Goal: Transaction & Acquisition: Book appointment/travel/reservation

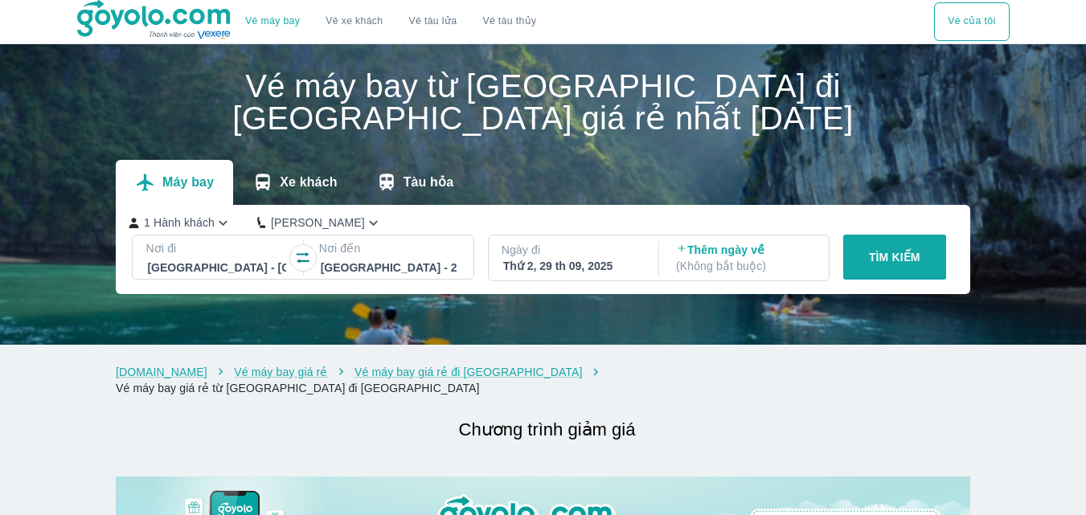
scroll to position [161, 0]
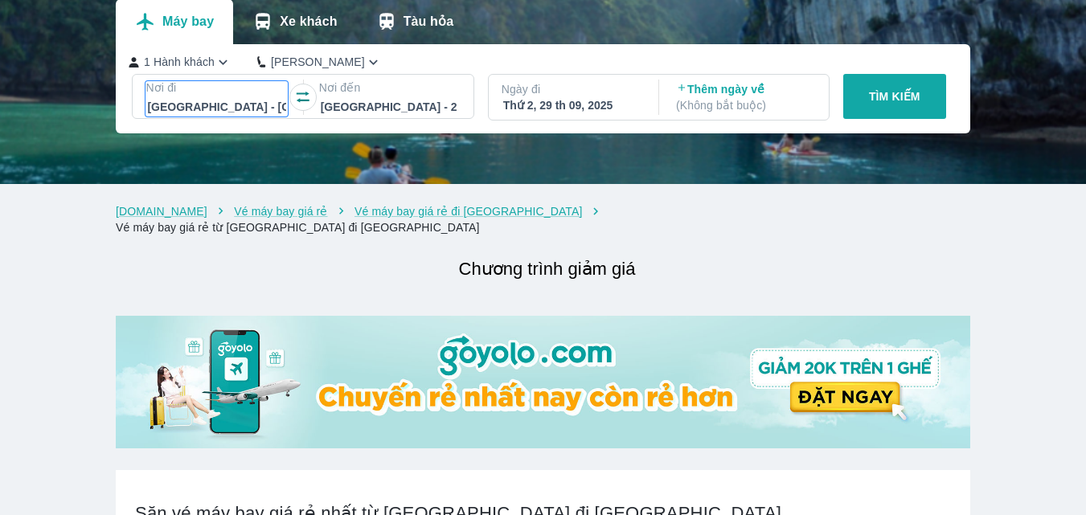
click at [204, 108] on div at bounding box center [216, 106] width 138 height 19
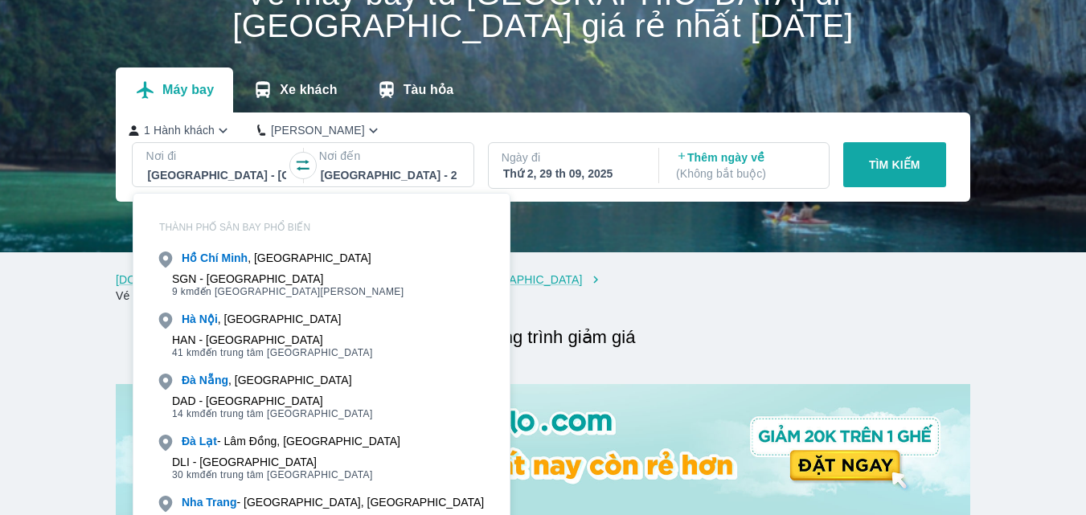
click at [525, 89] on div "Máy bay Xe khách Tàu hỏa" at bounding box center [543, 90] width 854 height 45
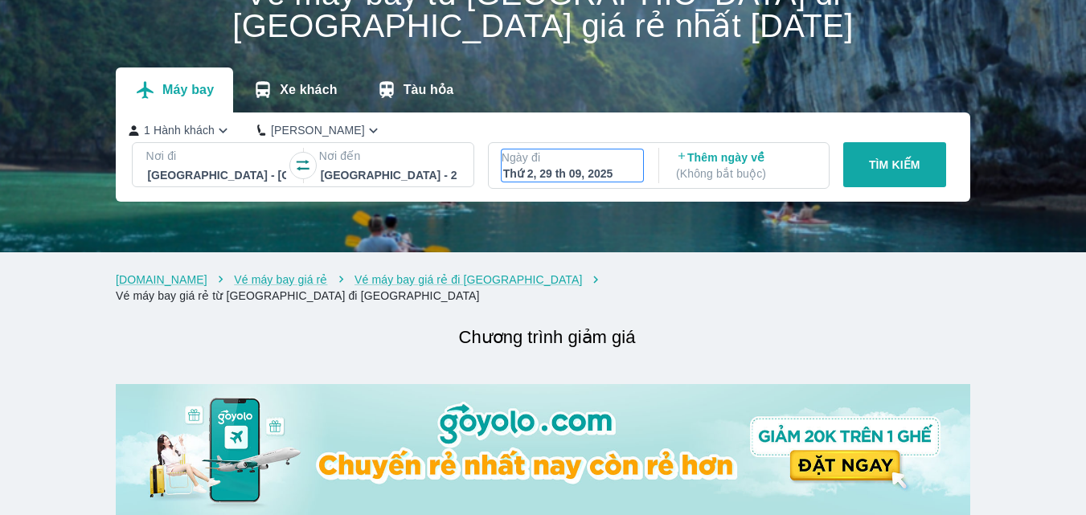
click at [564, 176] on div "Thứ 2, 29 th 09, 2025" at bounding box center [572, 174] width 138 height 16
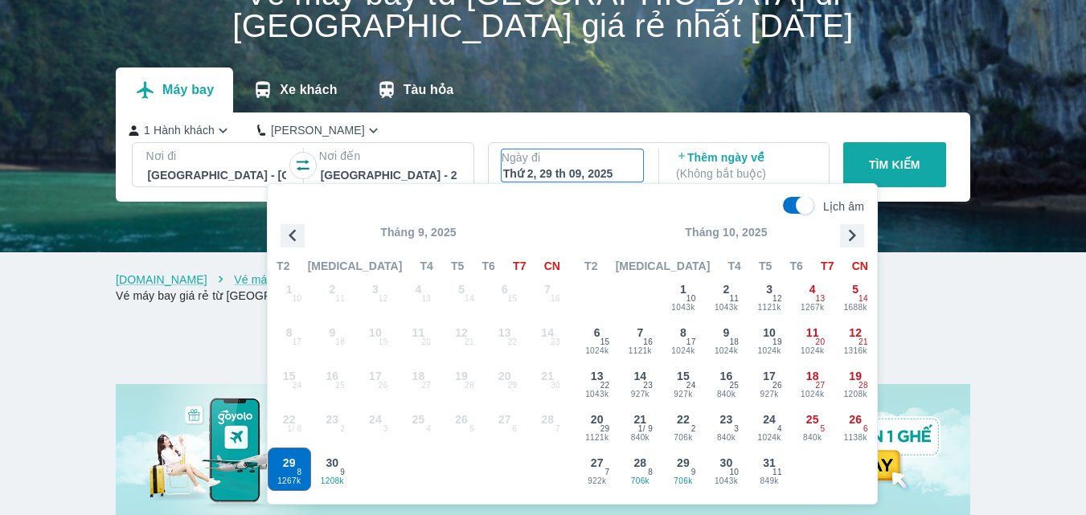
click at [850, 235] on icon "button" at bounding box center [852, 235] width 24 height 24
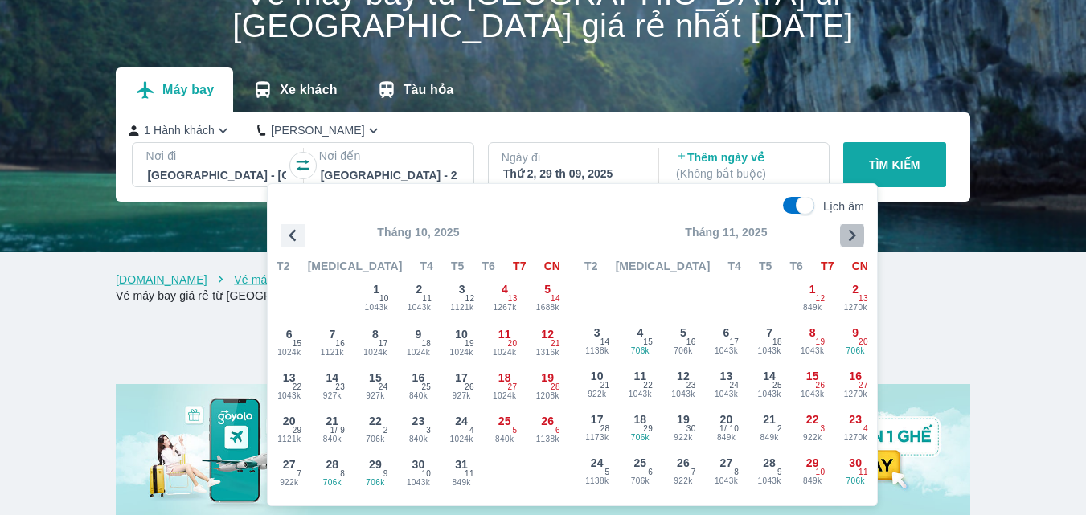
click at [850, 235] on icon "button" at bounding box center [852, 235] width 24 height 24
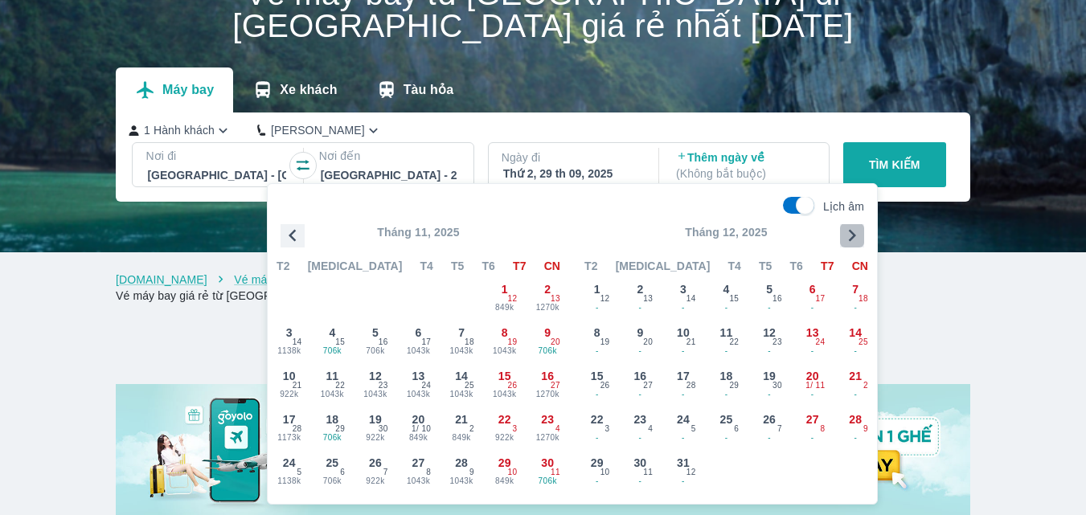
click at [850, 235] on icon "button" at bounding box center [852, 235] width 24 height 24
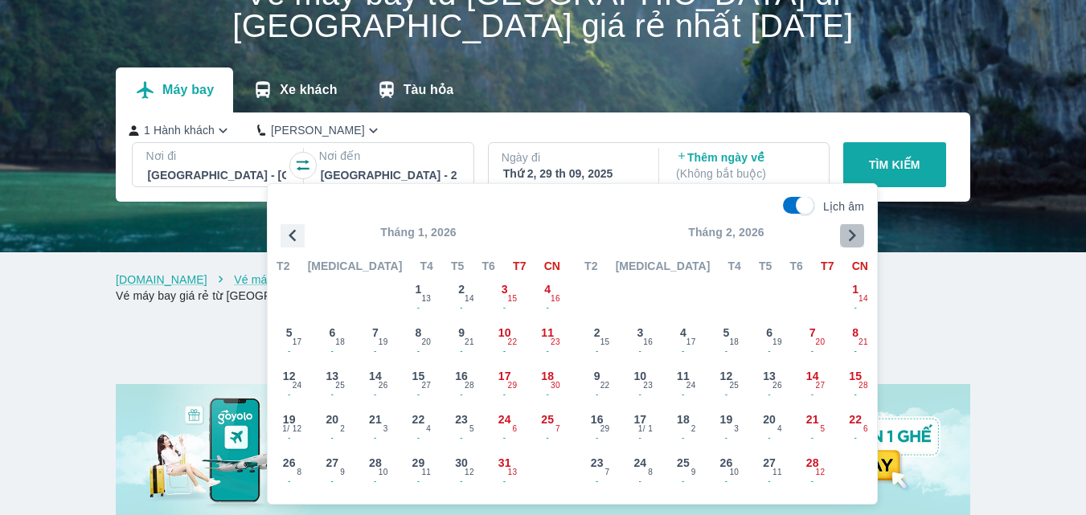
click at [850, 235] on icon "button" at bounding box center [852, 235] width 24 height 24
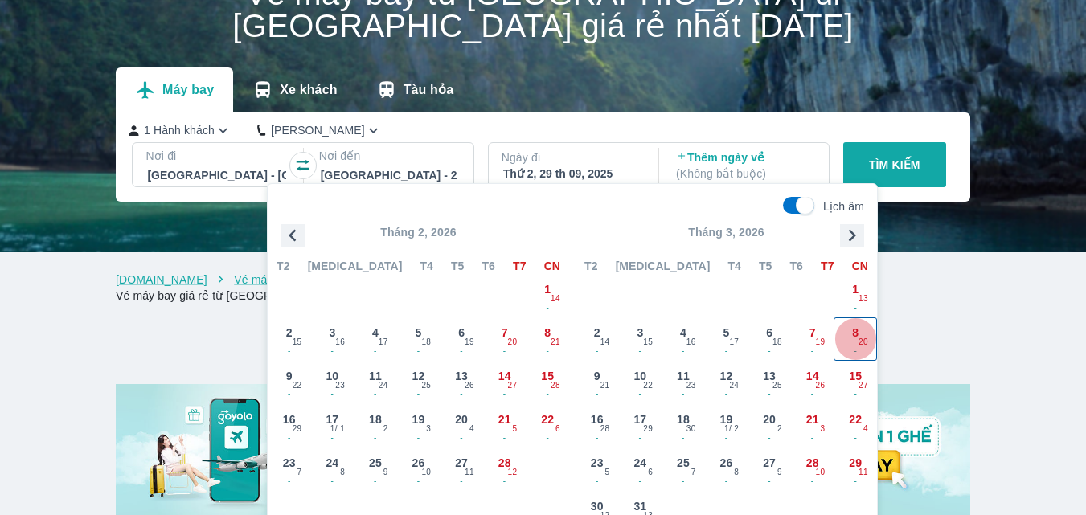
click at [853, 333] on span "8" at bounding box center [855, 333] width 6 height 16
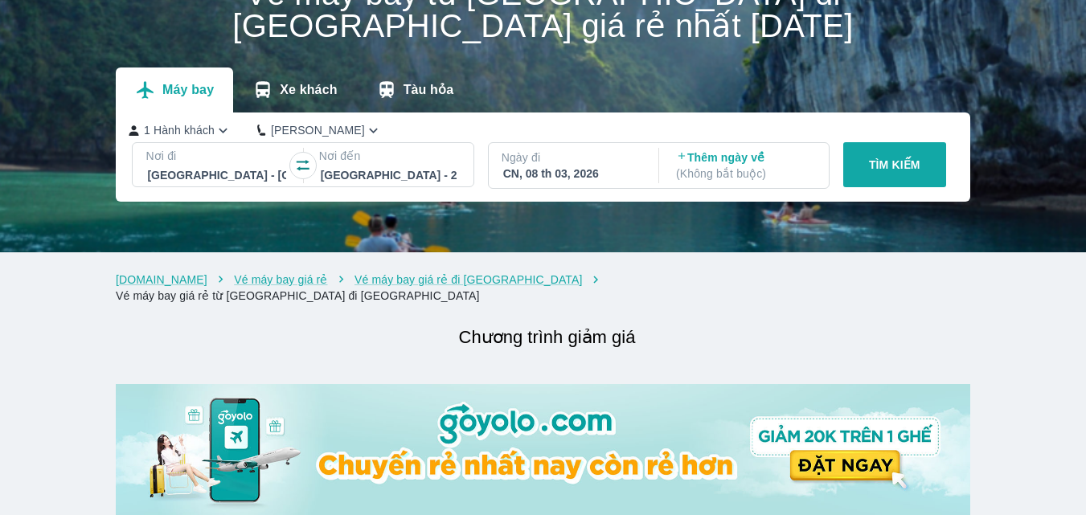
click at [717, 173] on p "( Không bắt buộc )" at bounding box center [745, 174] width 138 height 16
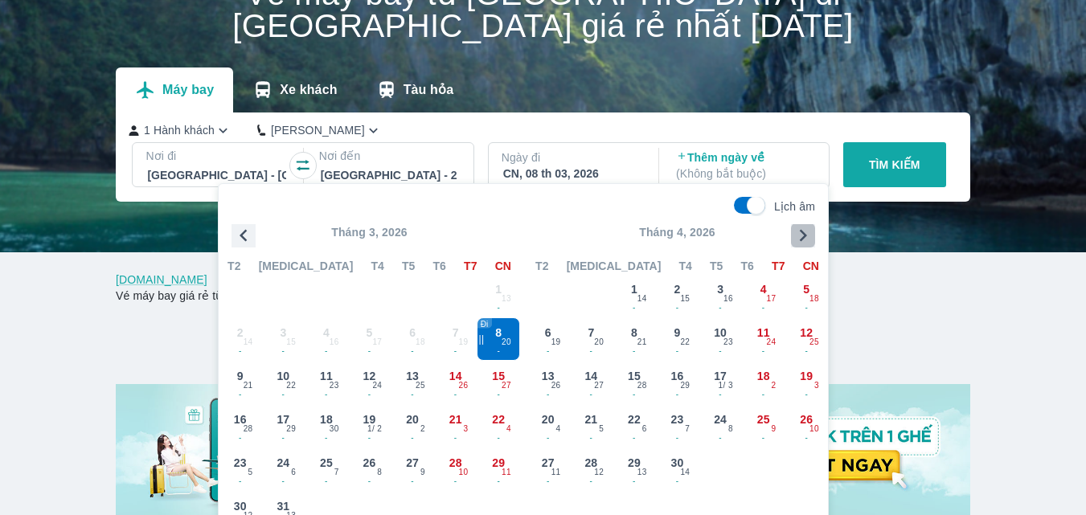
click at [800, 234] on icon "button" at bounding box center [803, 235] width 24 height 24
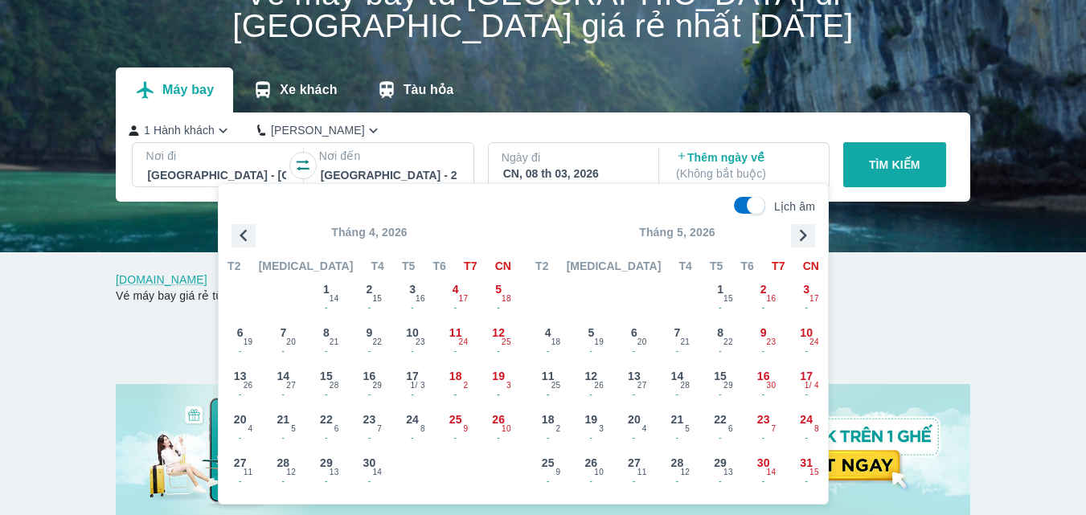
click at [235, 238] on icon "button" at bounding box center [243, 235] width 24 height 24
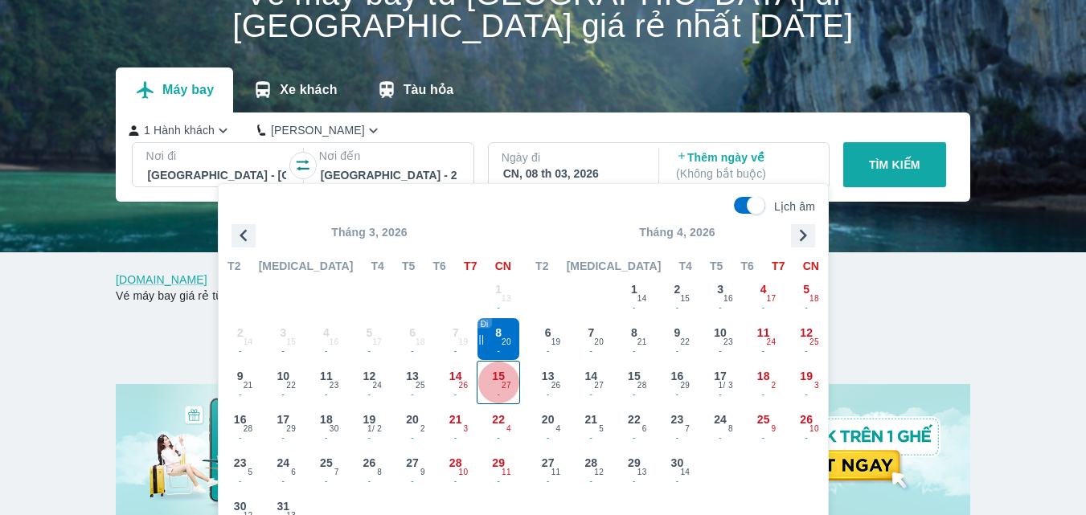
click at [501, 384] on div "15 - 27" at bounding box center [498, 383] width 42 height 42
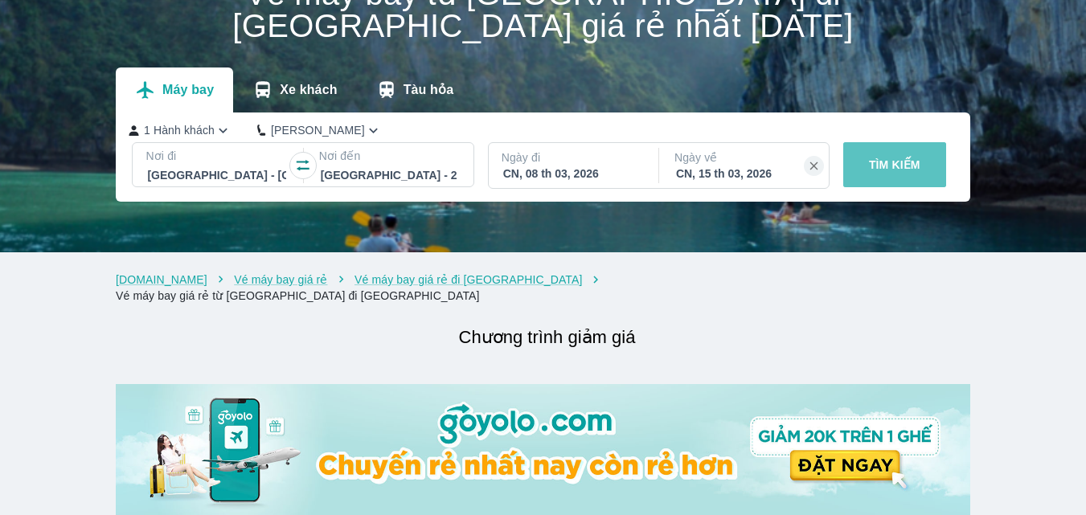
click at [866, 167] on button "TÌM KIẾM" at bounding box center [894, 164] width 103 height 45
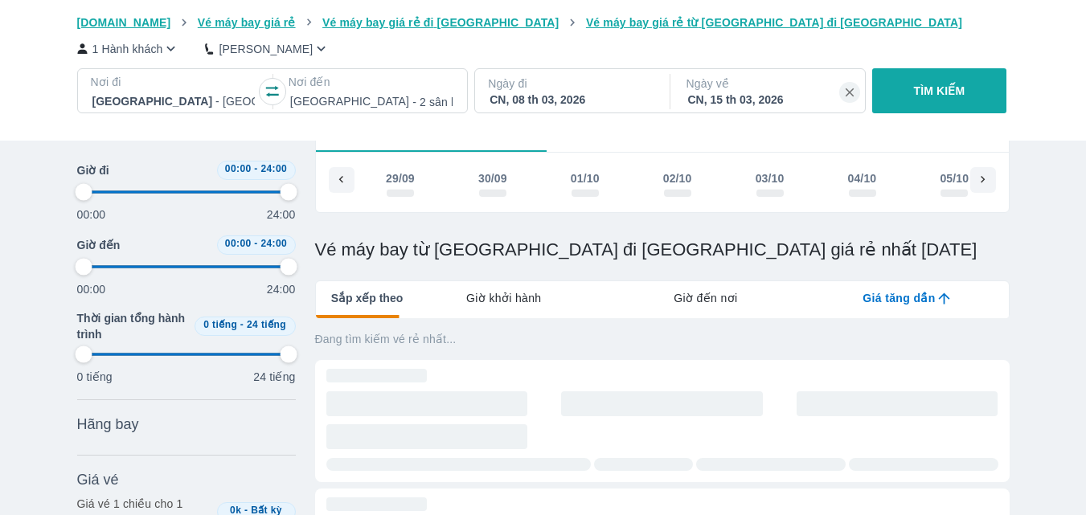
scroll to position [80, 0]
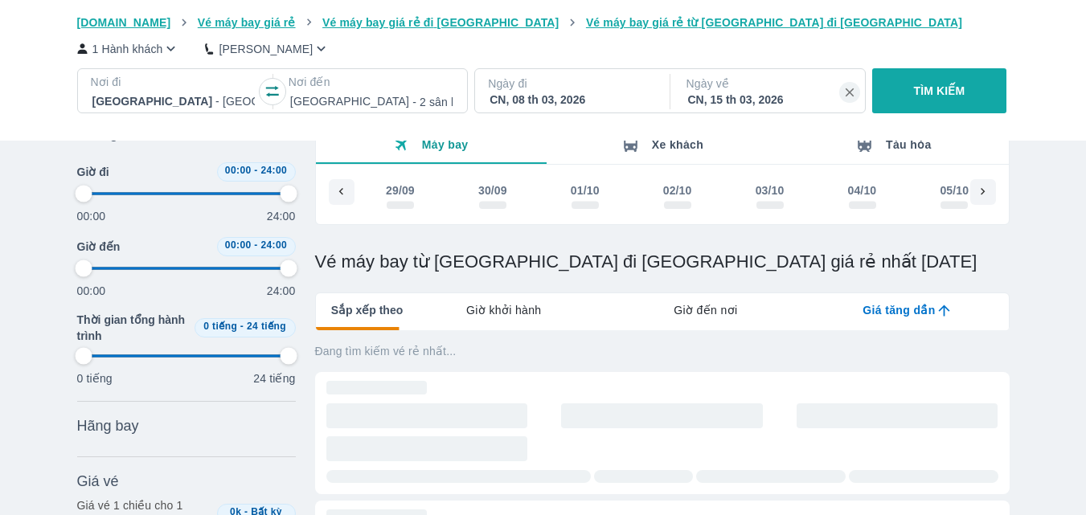
type input "97.9166666666667"
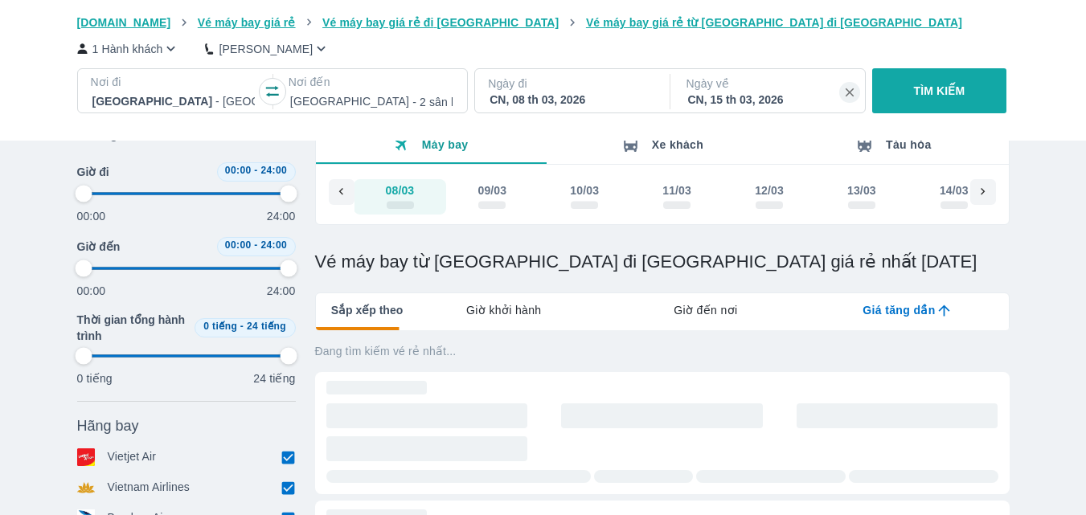
type input "97.9166666666667"
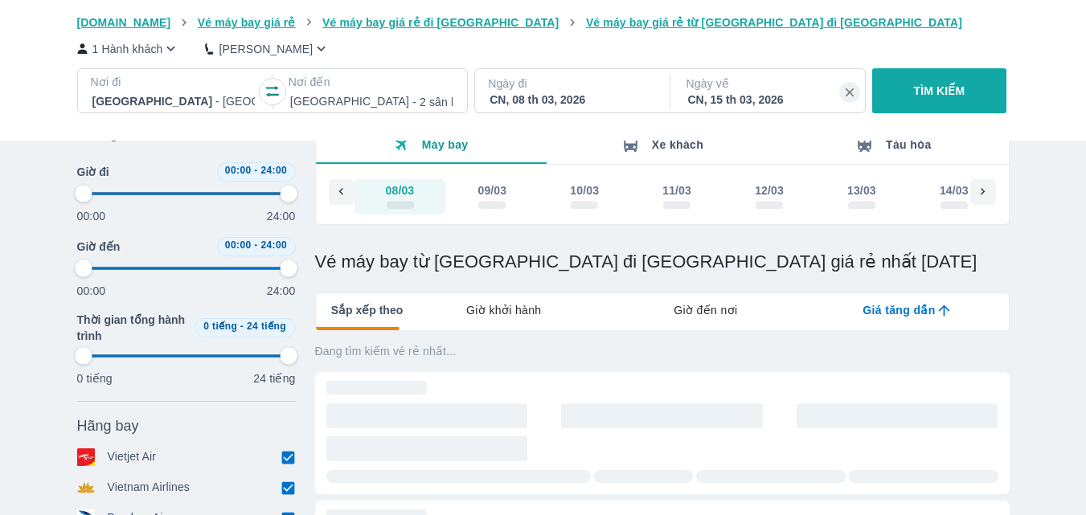
type input "97.9166666666667"
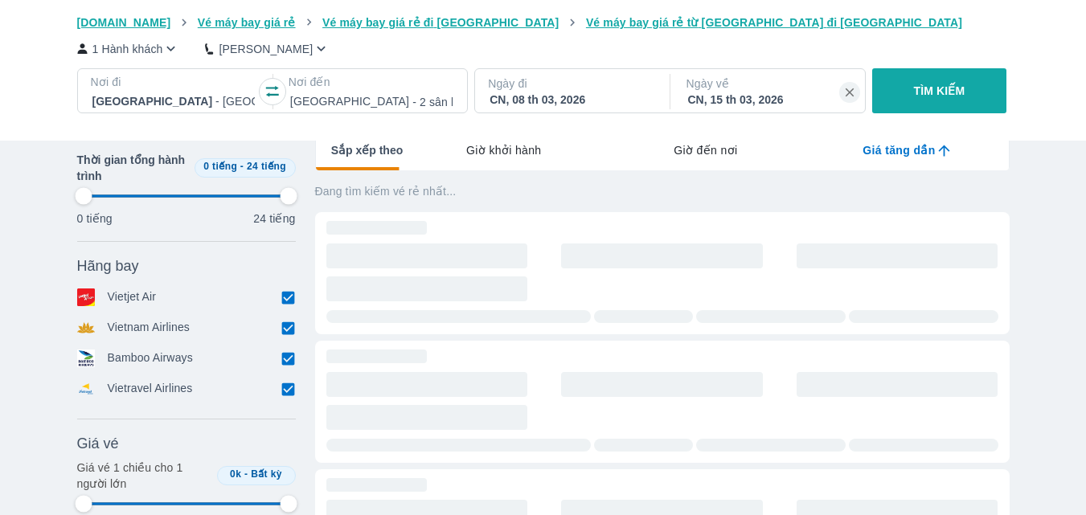
scroll to position [241, 0]
type input "97.9166666666667"
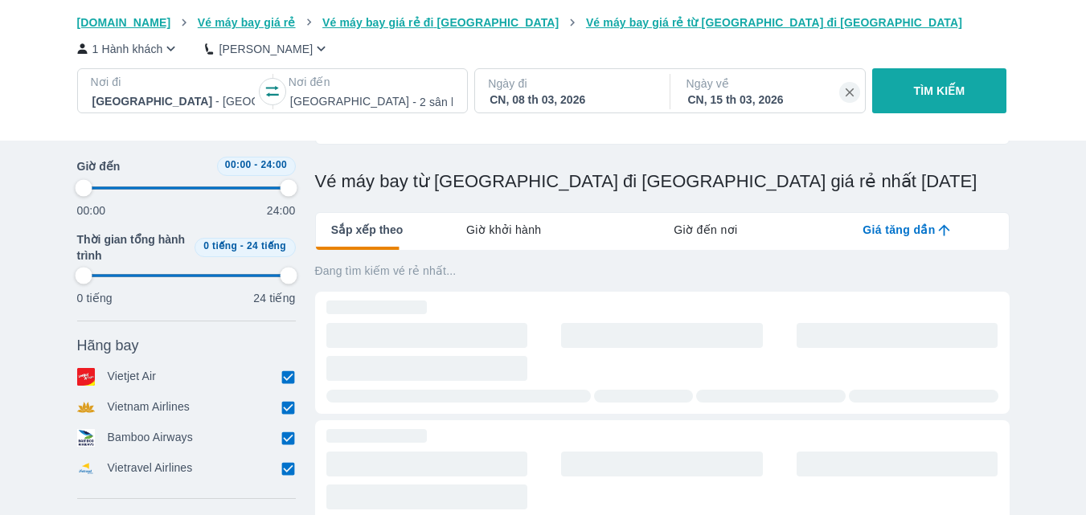
type input "97.9166666666667"
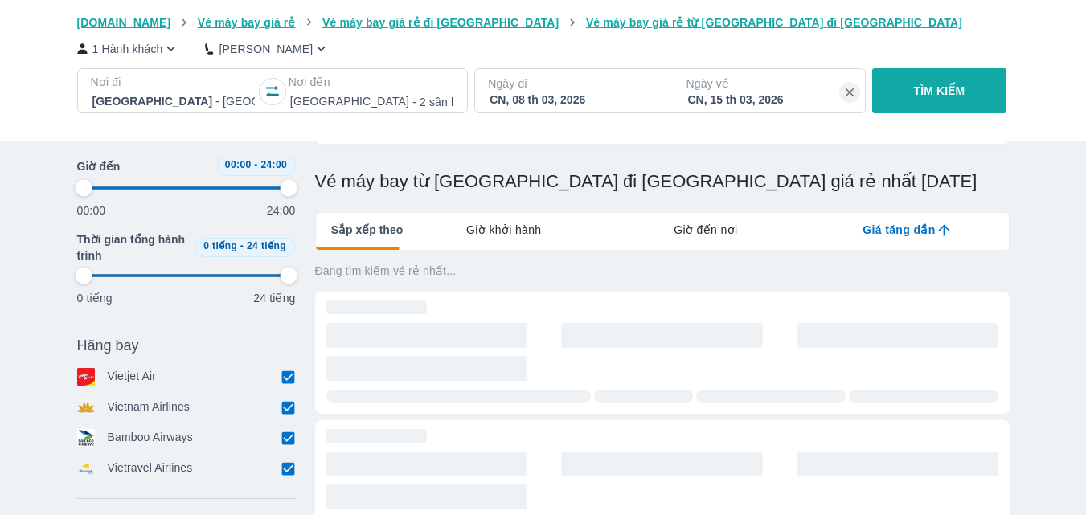
type input "97.9166666666667"
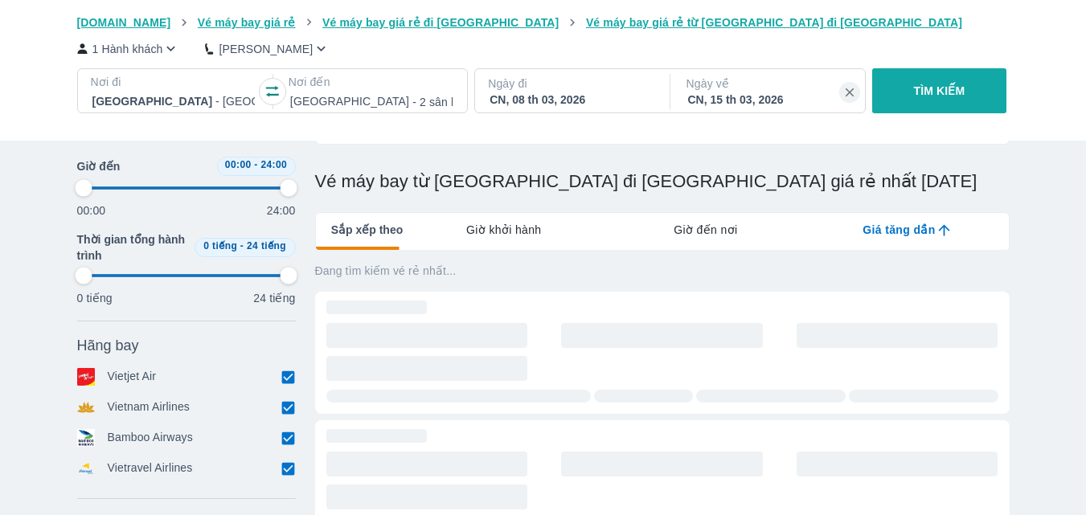
type input "97.9166666666667"
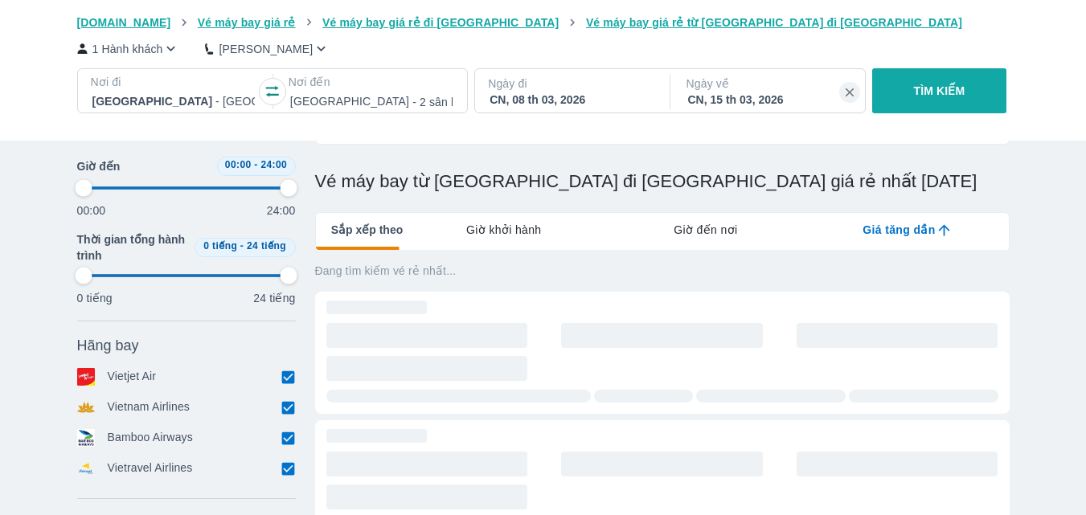
type input "97.9166666666667"
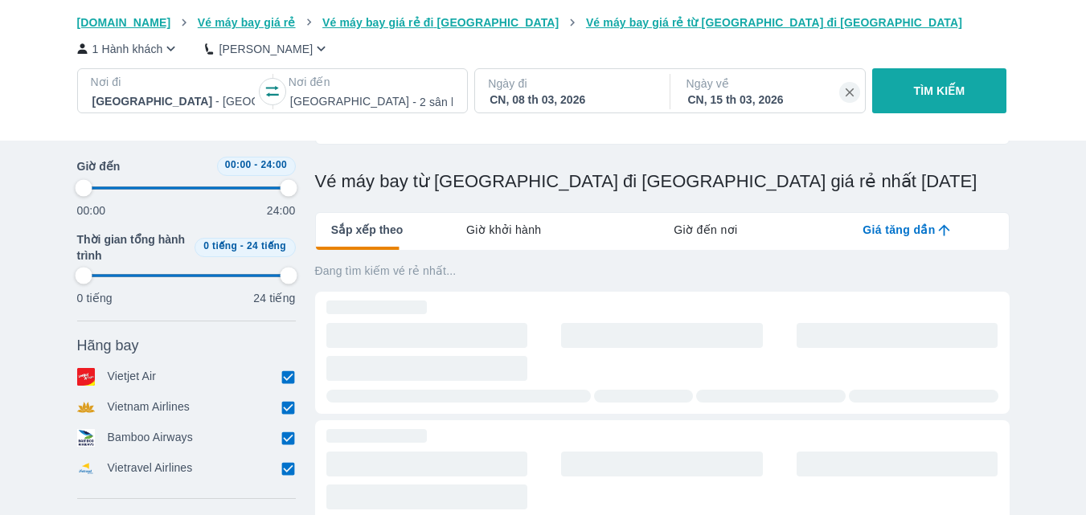
type input "97.9166666666667"
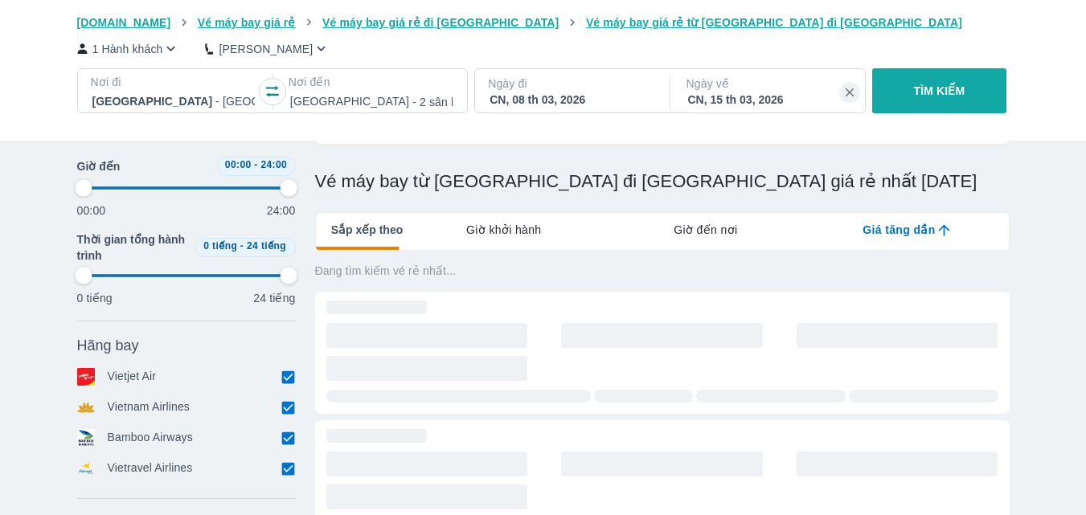
type input "97.9166666666667"
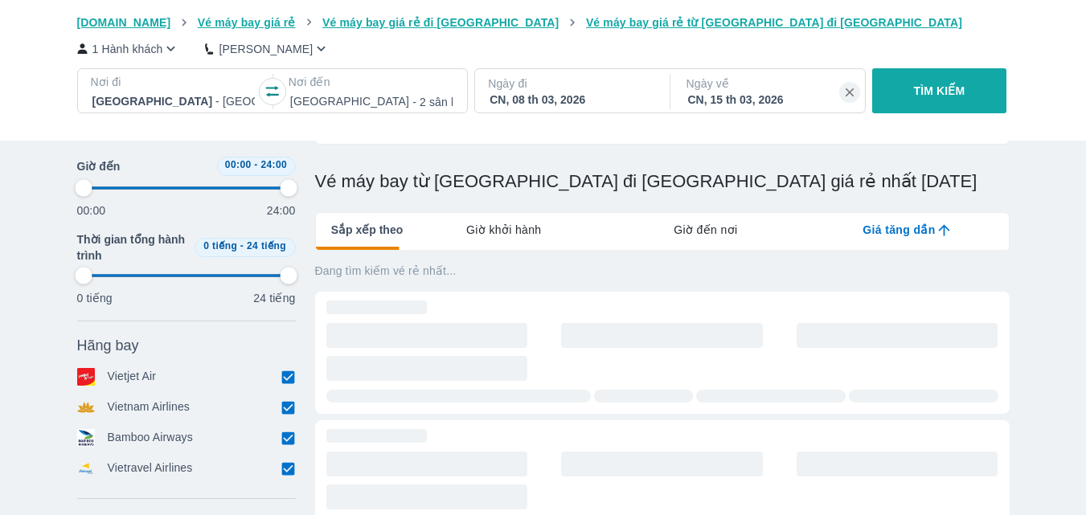
type input "97.9166666666667"
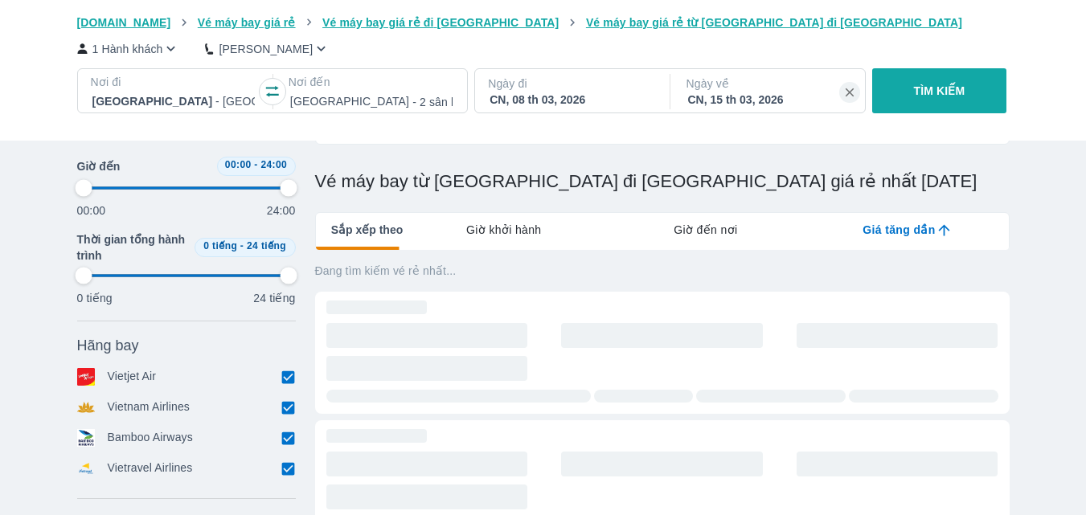
type input "97.9166666666667"
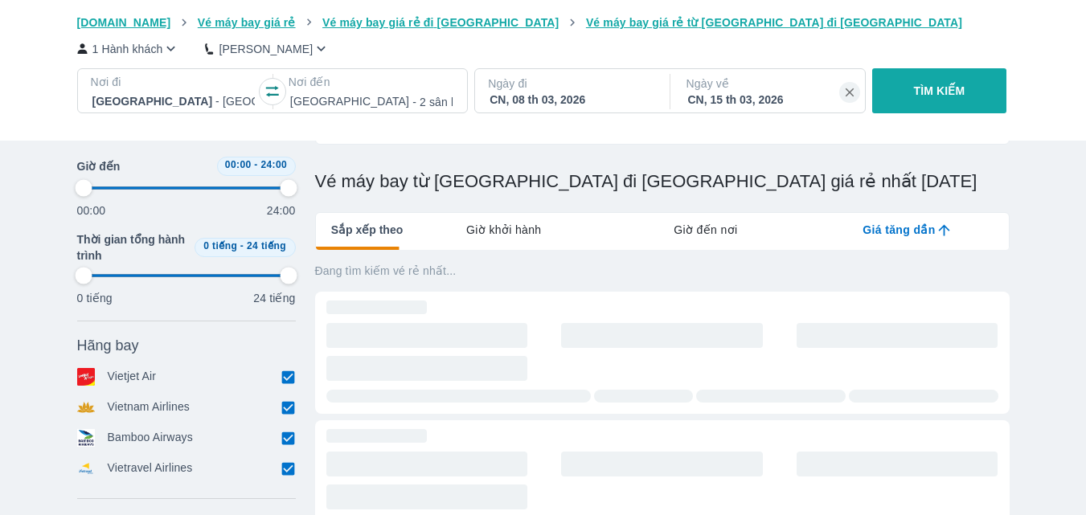
type input "97.9166666666667"
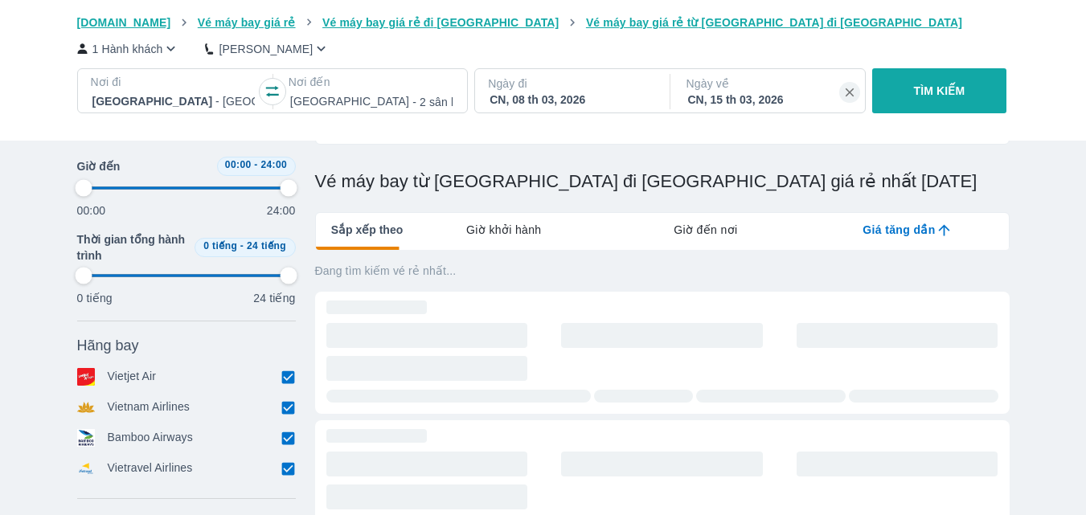
type input "97.9166666666667"
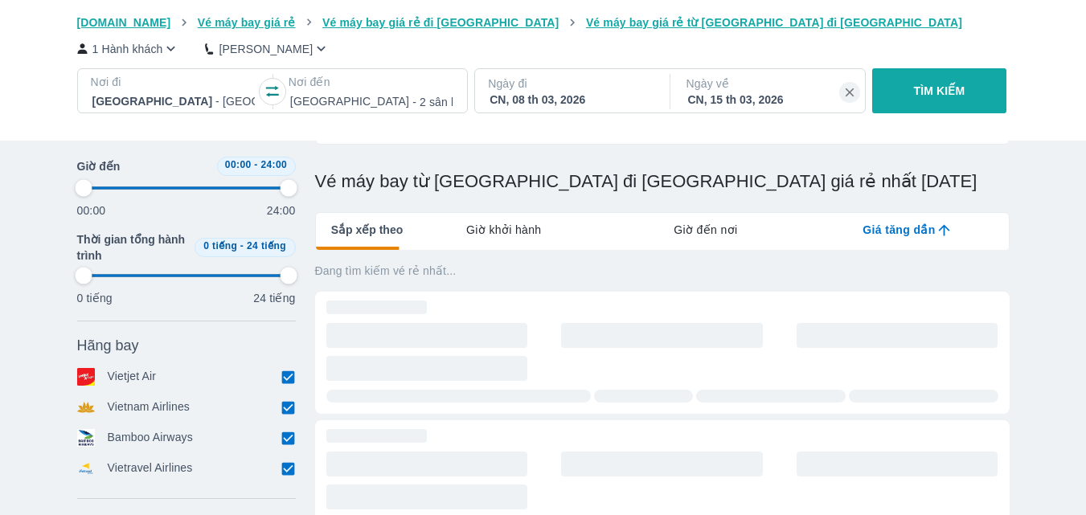
type input "97.9166666666667"
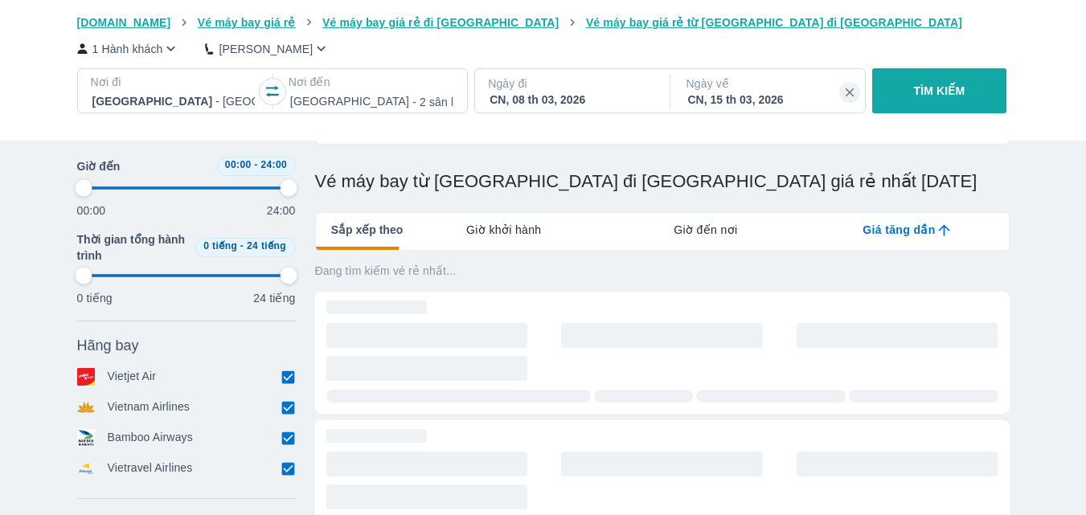
type input "97.9166666666667"
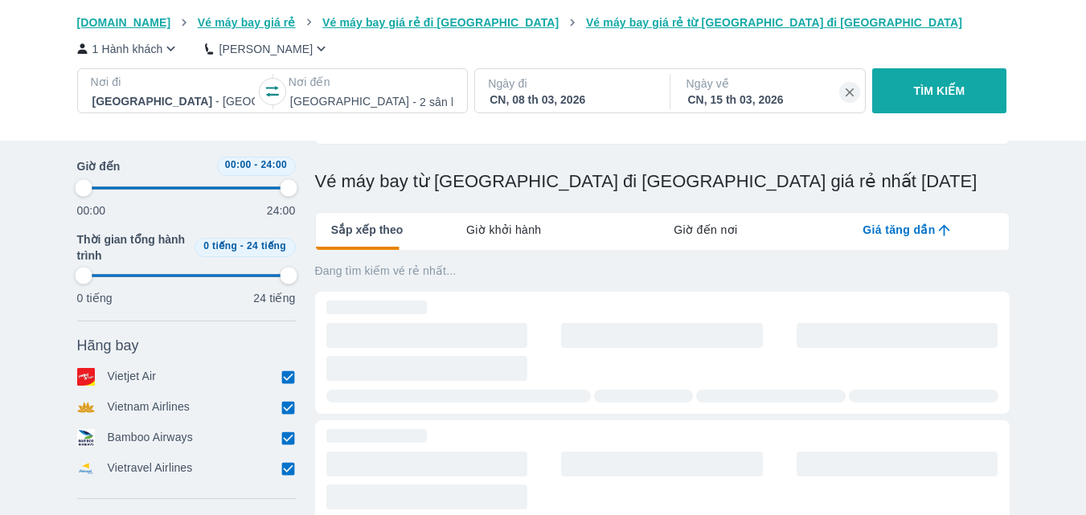
type input "97.9166666666667"
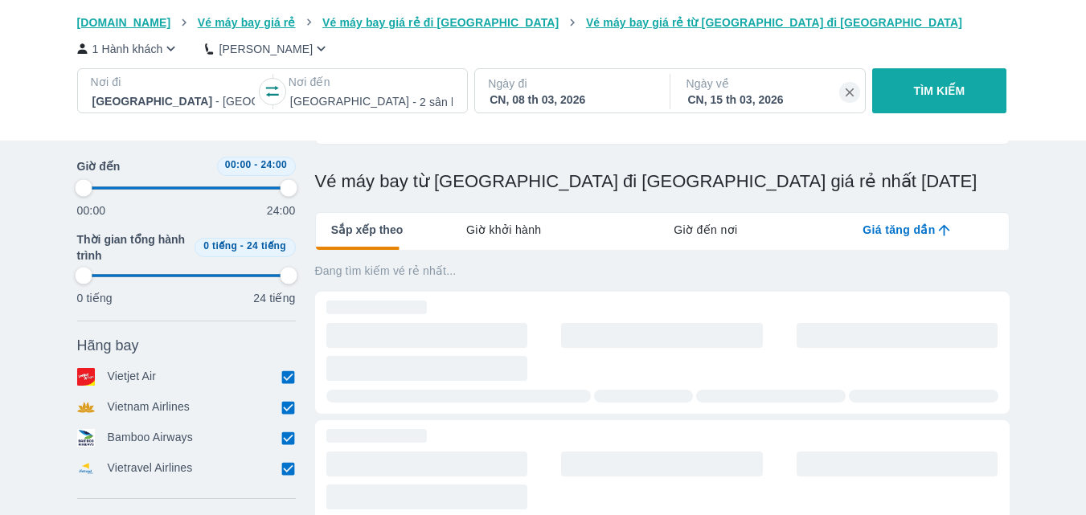
type input "97.9166666666667"
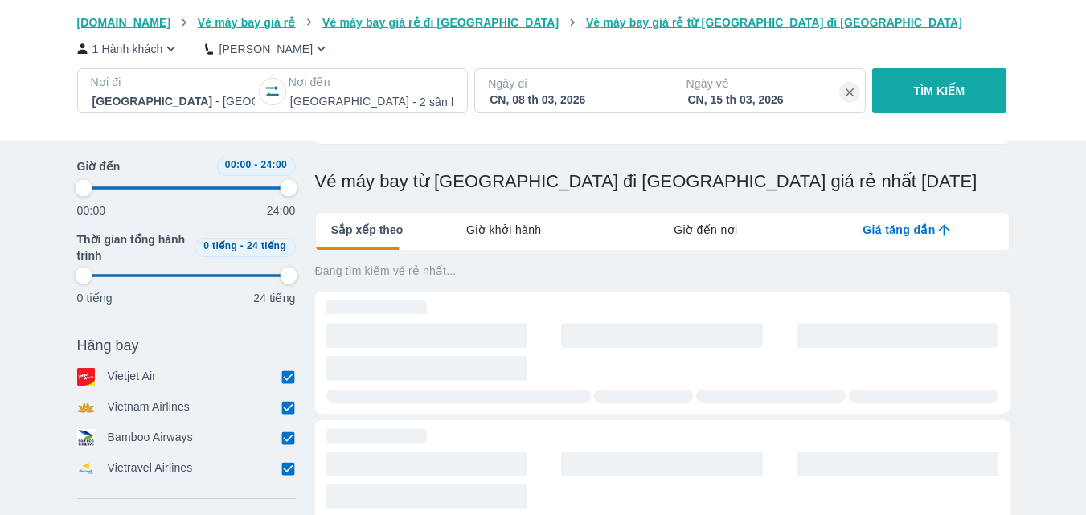
type input "97.9166666666667"
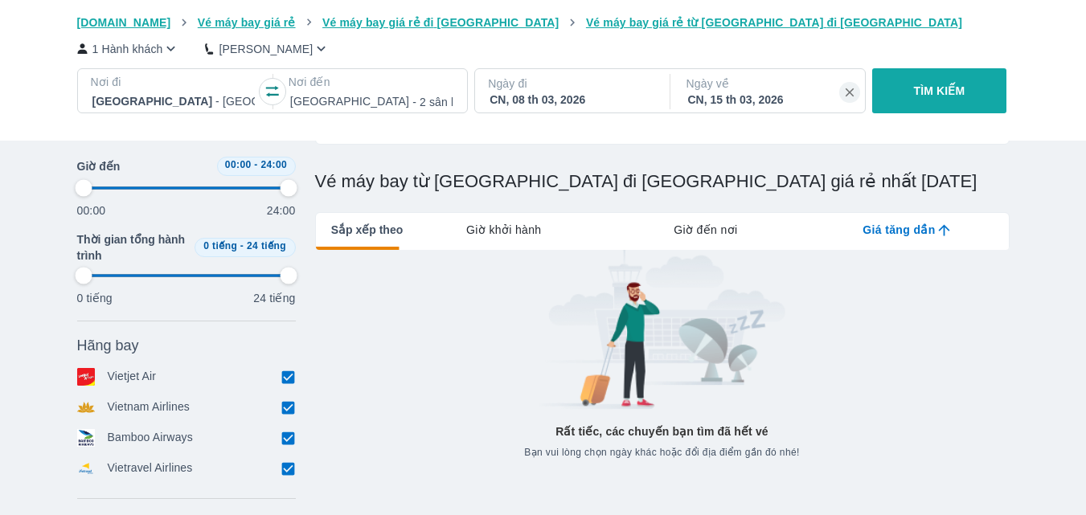
type input "97.9166666666667"
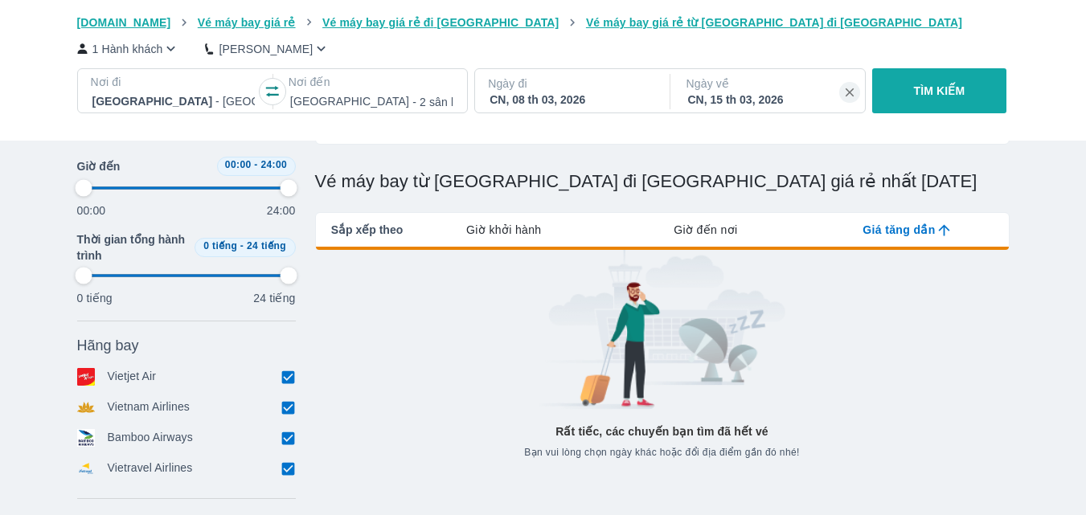
type input "97.9166666666667"
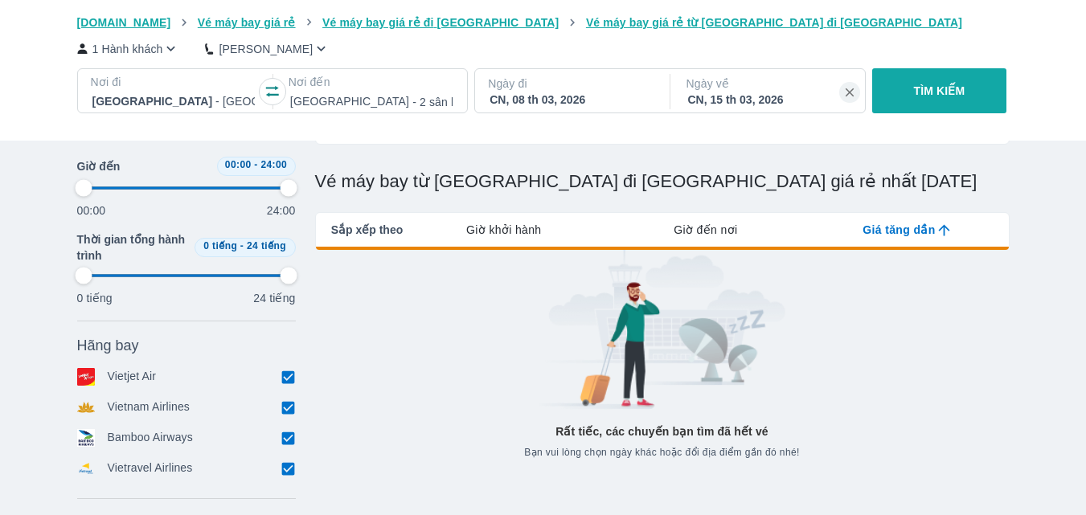
type input "97.9166666666667"
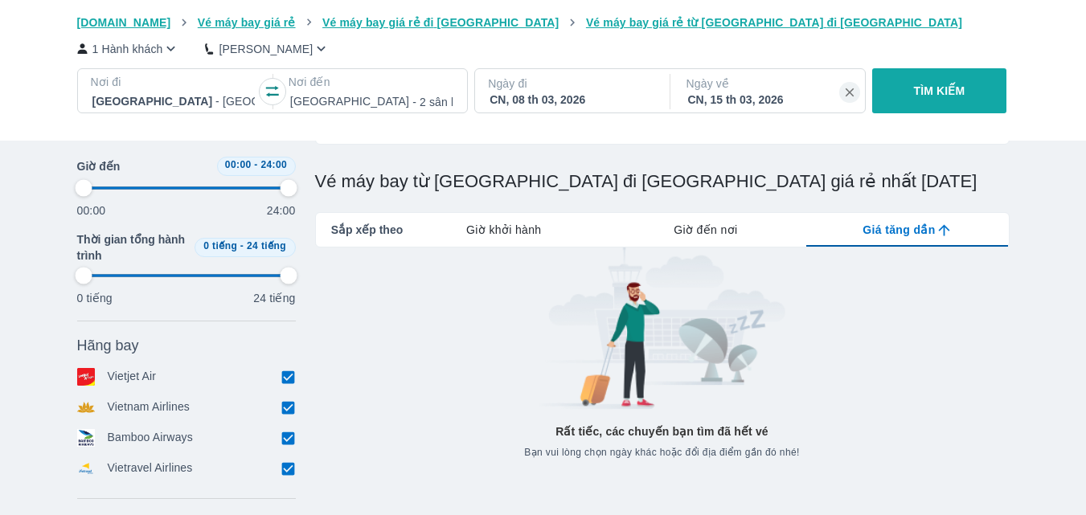
type input "97.9166666666667"
